Goal: Information Seeking & Learning: Find specific fact

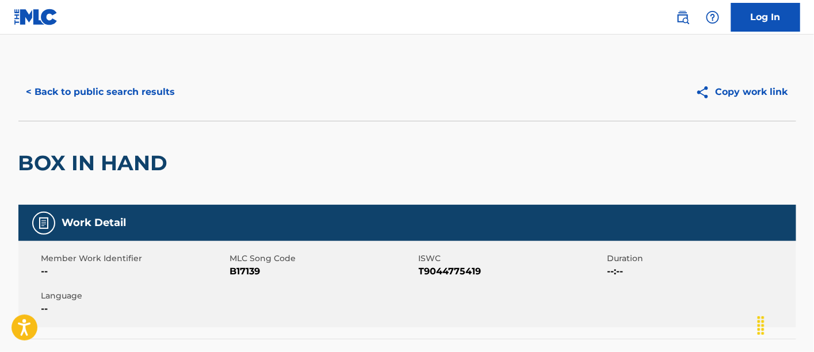
click at [113, 89] on button "< Back to public search results" at bounding box center [100, 92] width 165 height 29
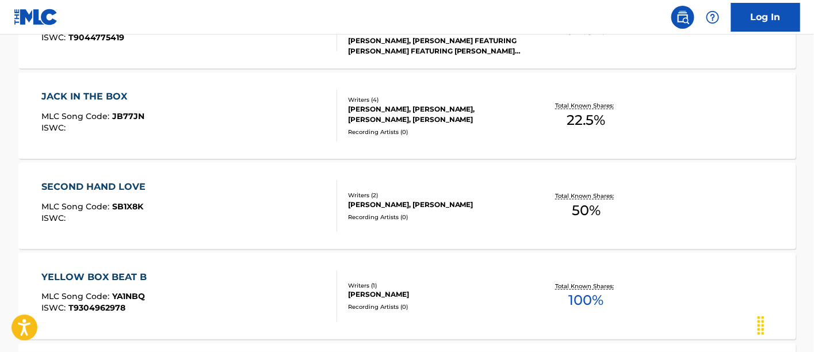
scroll to position [135, 0]
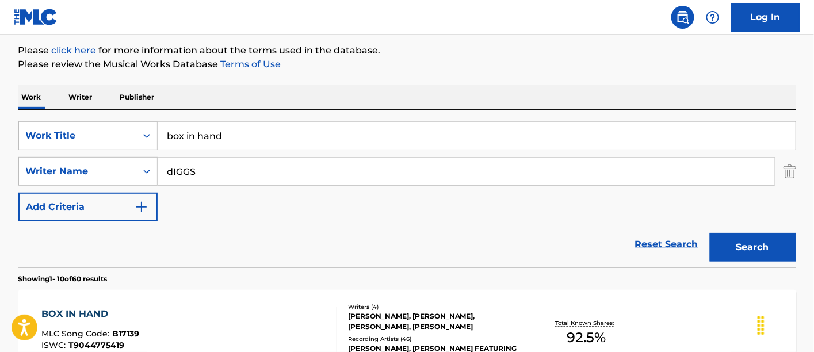
click at [574, 127] on input "box in hand" at bounding box center [477, 136] width 638 height 28
type input "camay"
click at [752, 254] on button "Search" at bounding box center [753, 247] width 86 height 29
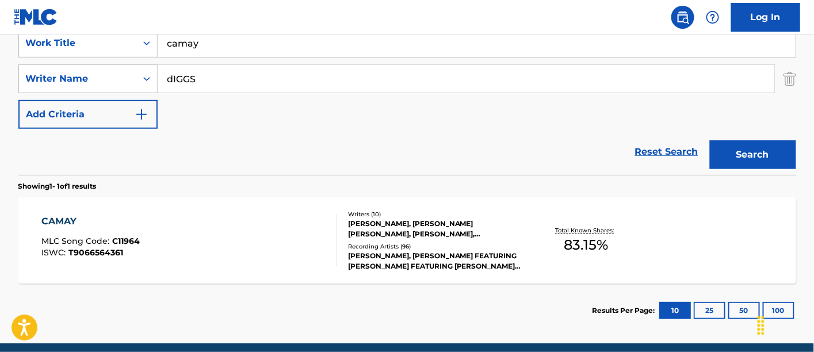
scroll to position [229, 0]
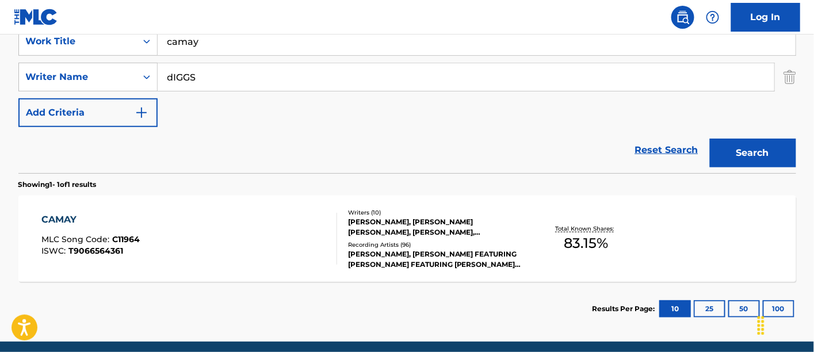
click at [543, 245] on div "Total Known Shares: 83.15 %" at bounding box center [586, 238] width 129 height 35
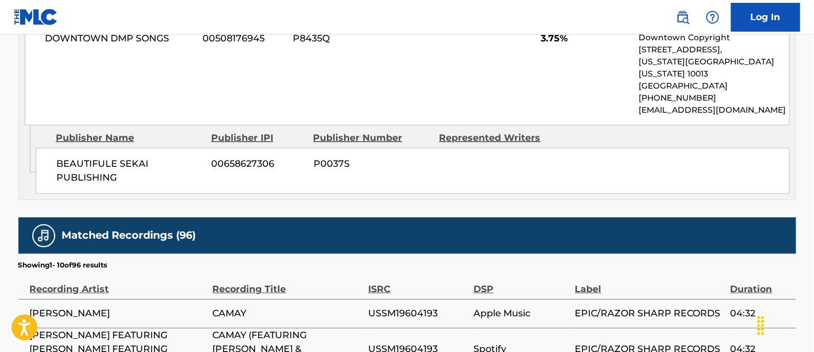
scroll to position [1605, 0]
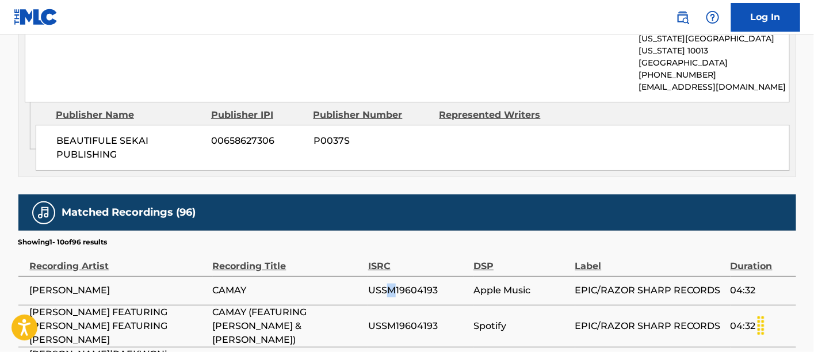
click at [391, 284] on span "USSM19604193" at bounding box center [417, 291] width 99 height 14
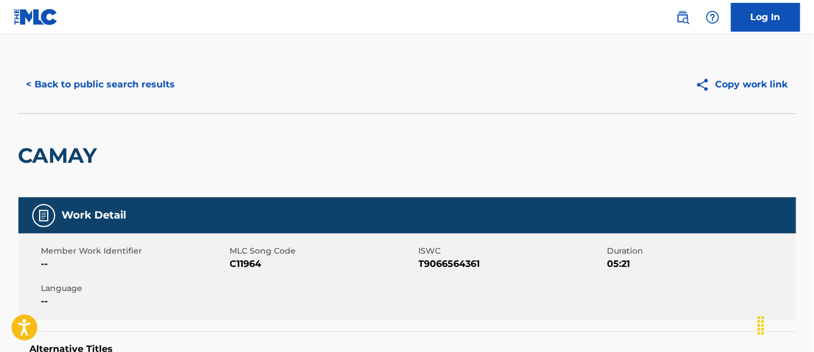
scroll to position [169, 0]
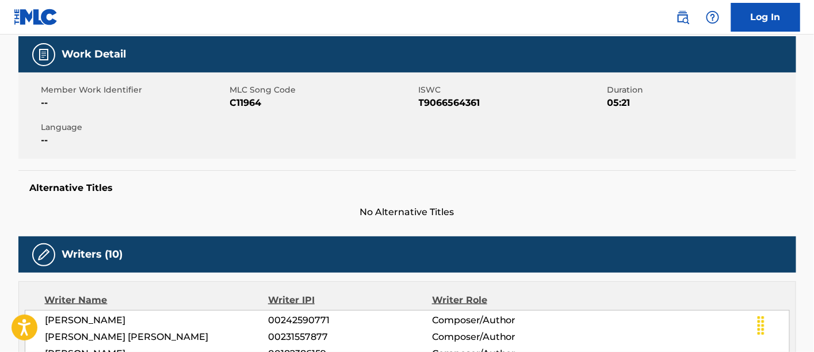
click at [254, 105] on span "C11964" at bounding box center [323, 103] width 186 height 14
copy span "C11964"
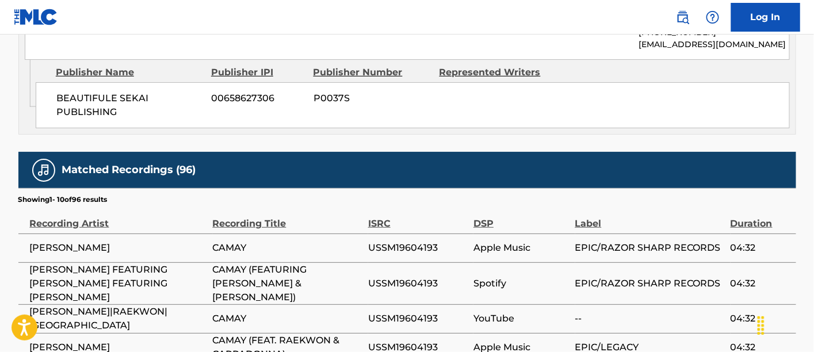
scroll to position [1651, 0]
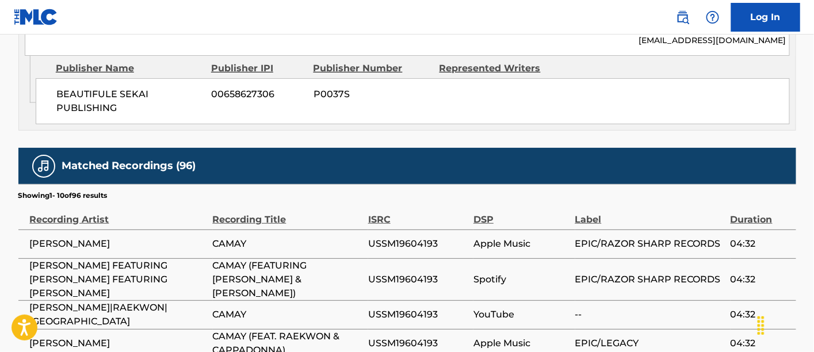
click at [422, 237] on span "USSM19604193" at bounding box center [417, 244] width 99 height 14
copy span "USSM19604193"
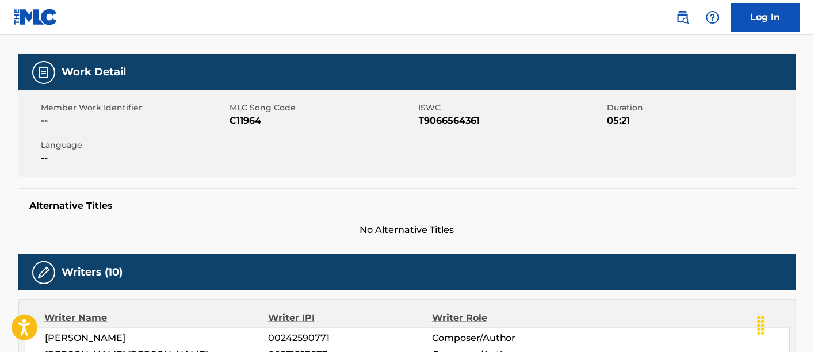
scroll to position [0, 0]
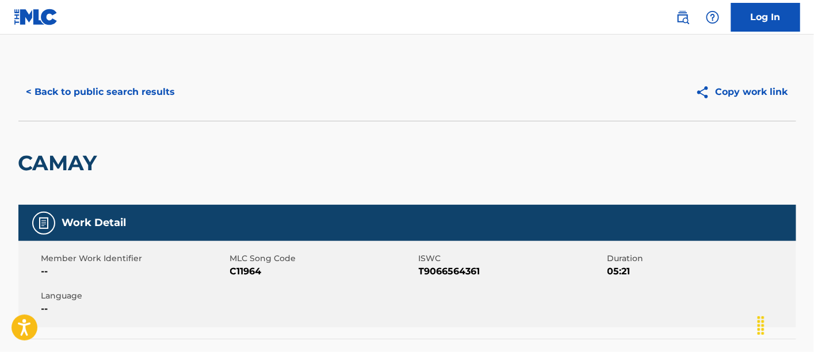
click at [164, 83] on button "< Back to public search results" at bounding box center [100, 92] width 165 height 29
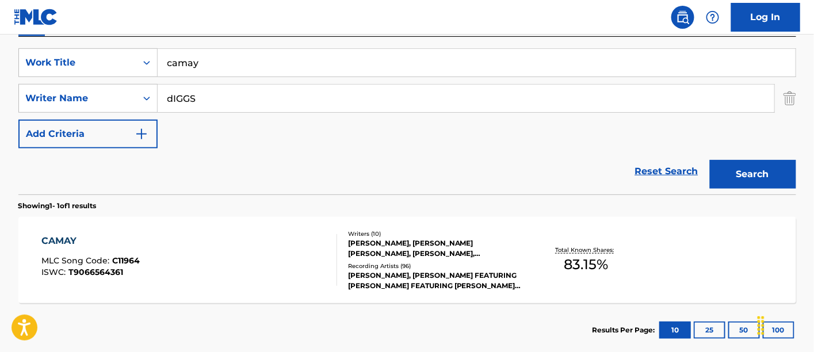
click at [227, 67] on input "camay" at bounding box center [477, 63] width 638 height 28
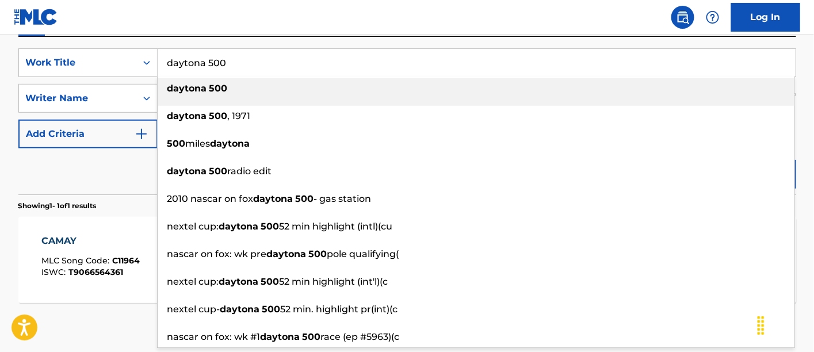
click at [240, 81] on div "daytona 500" at bounding box center [476, 88] width 637 height 21
click at [513, 99] on li "daytona 500" at bounding box center [476, 92] width 637 height 28
type input "daytona 500"
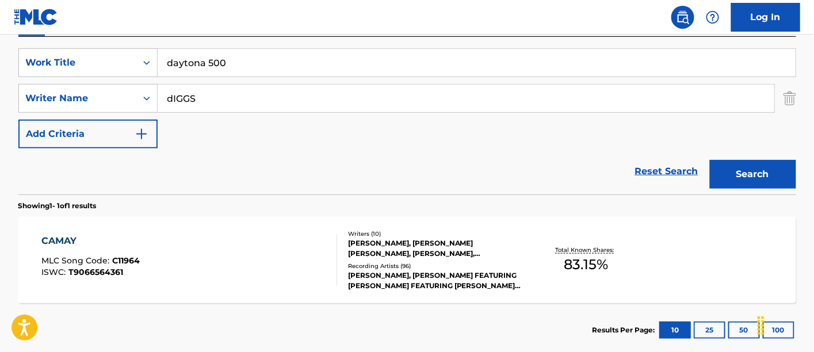
click at [748, 176] on button "Search" at bounding box center [753, 174] width 86 height 29
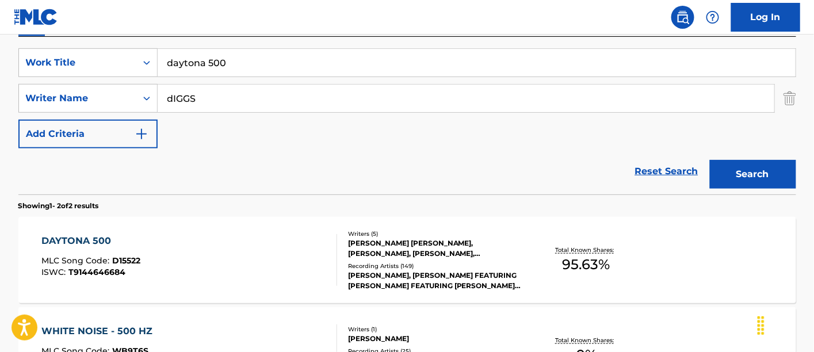
click at [501, 281] on div "[PERSON_NAME], [PERSON_NAME] FEATURING [PERSON_NAME] FEATURING [PERSON_NAME], […" at bounding box center [435, 280] width 174 height 21
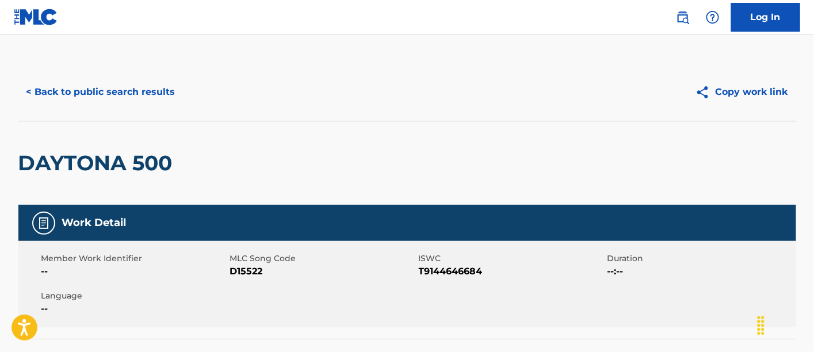
click at [252, 266] on span "D15522" at bounding box center [323, 272] width 186 height 14
copy span "D15522"
